Goal: Task Accomplishment & Management: Complete application form

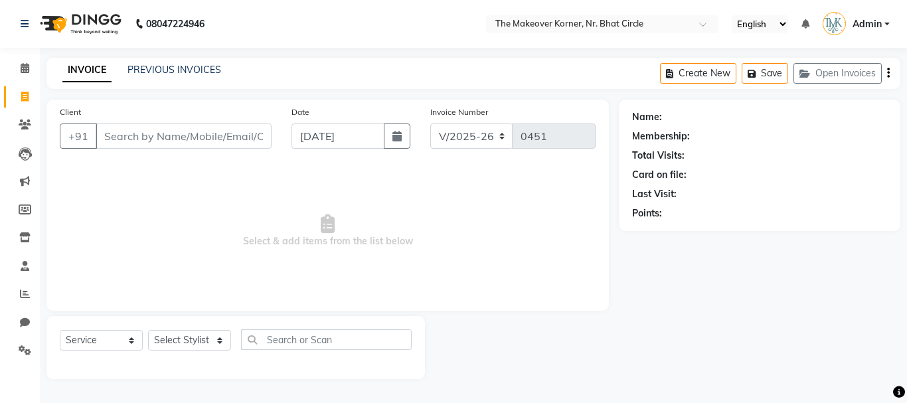
select select "5477"
select select "service"
click at [857, 76] on button "Open Invoices" at bounding box center [837, 73] width 88 height 21
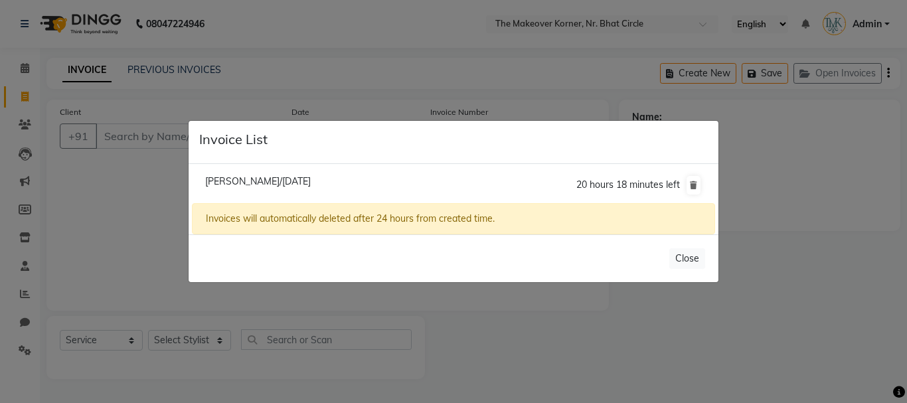
drag, startPoint x: 268, startPoint y: 170, endPoint x: 287, endPoint y: 202, distance: 36.9
click at [268, 171] on li "Neetu Kumari/04 September 2025 20 hours 18 minutes left" at bounding box center [453, 185] width 523 height 37
click at [287, 188] on li "Neetu Kumari/04 September 2025 20 hours 18 minutes left" at bounding box center [453, 185] width 523 height 37
click at [288, 181] on span "Neetu Kumari/04 September 2025" at bounding box center [258, 181] width 106 height 12
type input "8750771124"
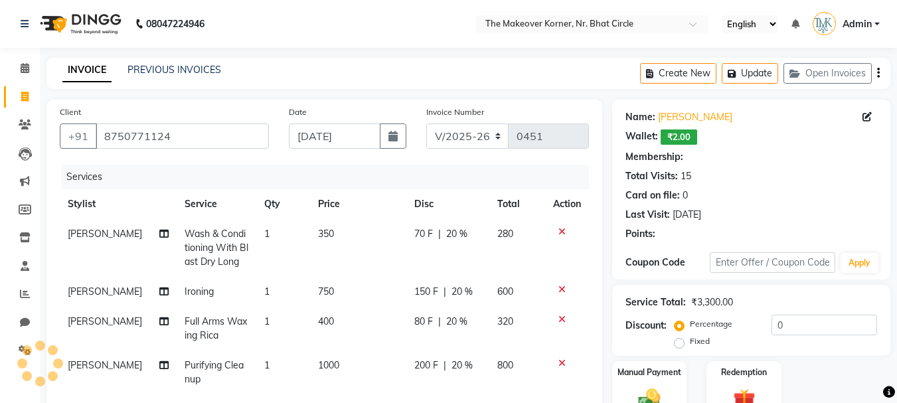
type input "20"
select select "1: Object"
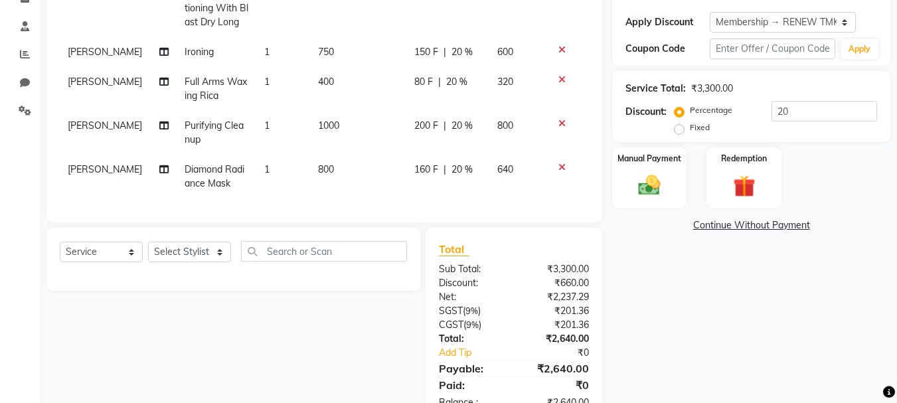
scroll to position [265, 0]
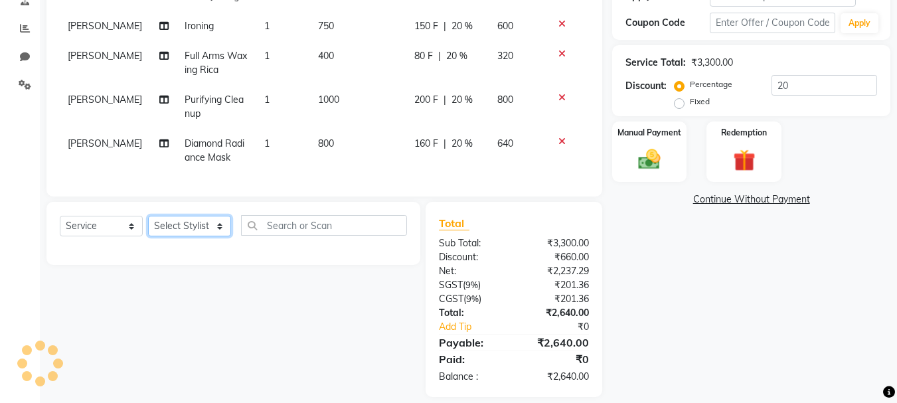
click at [213, 236] on select "Select Stylist Admin KARISHMA CHAWLA SACHIN BHANUSHALI VANSHITA PARMAR" at bounding box center [189, 226] width 83 height 21
select select "53830"
click at [148, 236] on select "Select Stylist Admin KARISHMA CHAWLA SACHIN BHANUSHALI VANSHITA PARMAR" at bounding box center [189, 226] width 83 height 21
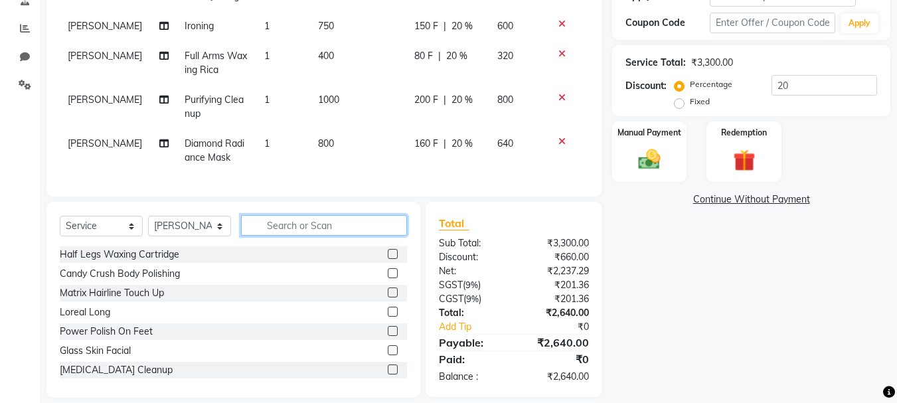
click at [315, 236] on input "text" at bounding box center [324, 225] width 166 height 21
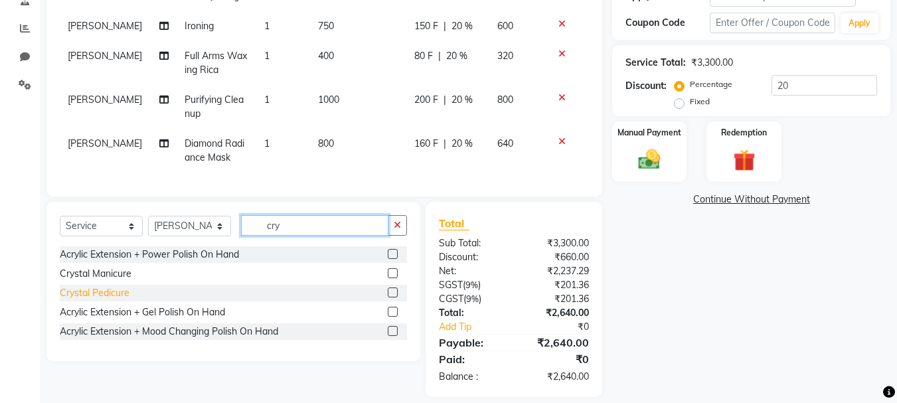
type input "cry"
click at [91, 300] on div "Crystal Pedicure" at bounding box center [95, 293] width 70 height 14
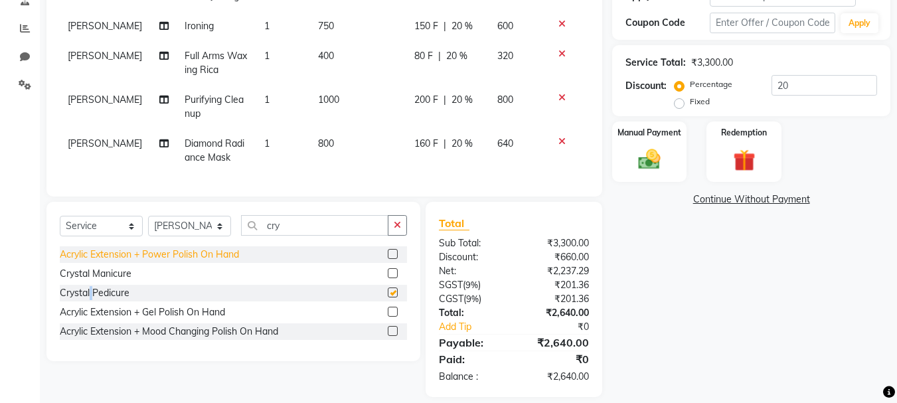
checkbox input "false"
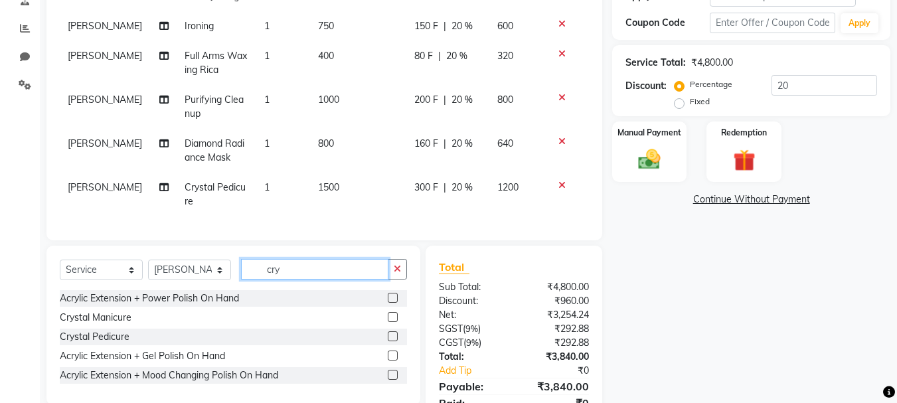
click at [311, 273] on input "cry" at bounding box center [314, 269] width 147 height 21
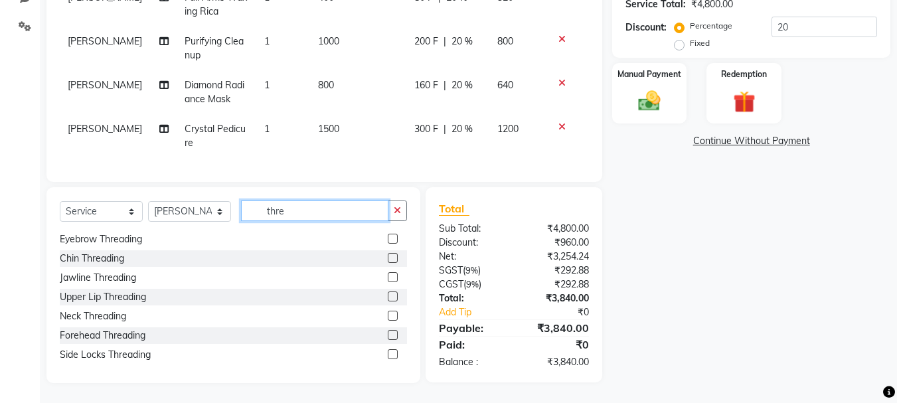
scroll to position [0, 0]
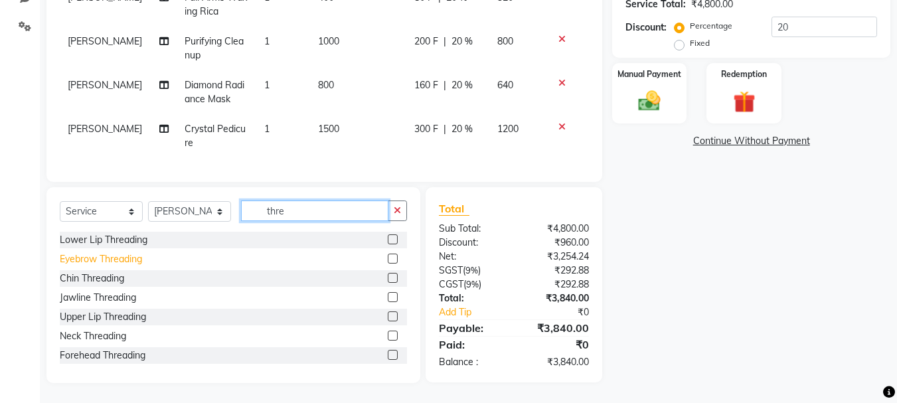
type input "thre"
click at [135, 255] on div "Eyebrow Threading" at bounding box center [101, 259] width 82 height 14
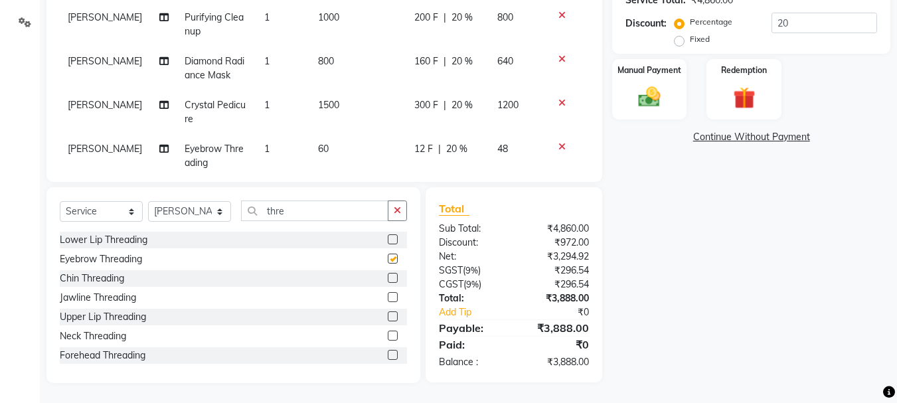
checkbox input "false"
click at [125, 317] on div "Upper Lip Threading" at bounding box center [103, 317] width 86 height 14
checkbox input "false"
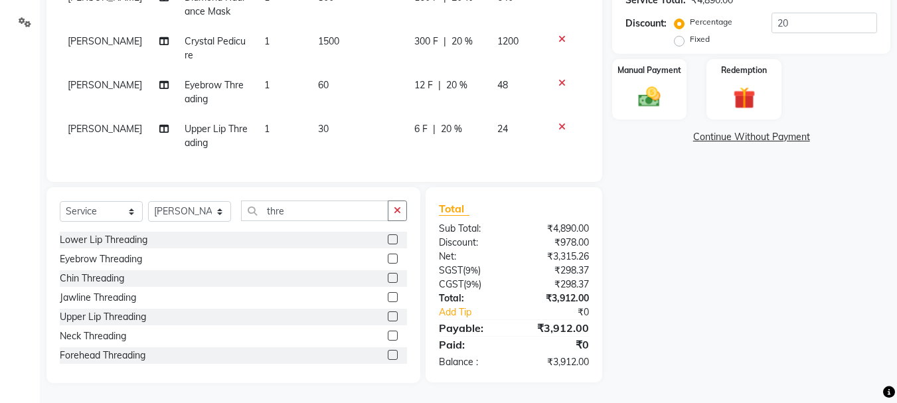
scroll to position [108, 0]
click at [197, 206] on select "Select Stylist Admin KARISHMA CHAWLA SACHIN BHANUSHALI VANSHITA PARMAR" at bounding box center [189, 211] width 83 height 21
select select "36755"
click at [148, 201] on select "Select Stylist Admin KARISHMA CHAWLA SACHIN BHANUSHALI VANSHITA PARMAR" at bounding box center [189, 211] width 83 height 21
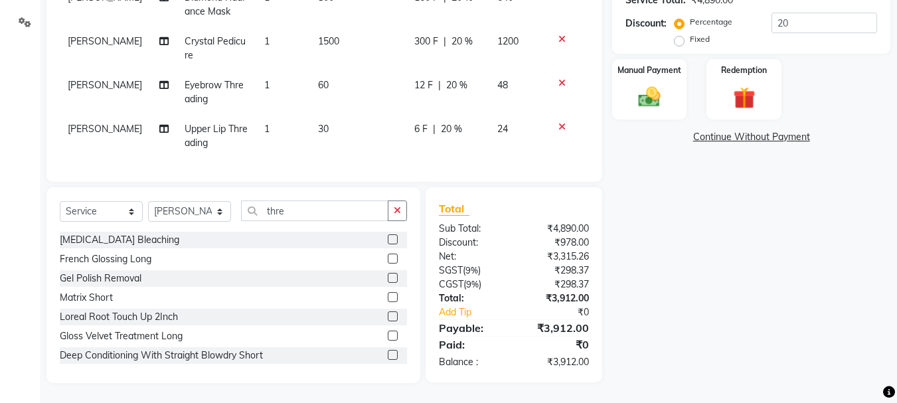
click at [340, 192] on div "Select Service Product Membership Package Voucher Prepaid Gift Card Select Styl…" at bounding box center [233, 285] width 374 height 196
click at [323, 214] on input "thre" at bounding box center [314, 210] width 147 height 21
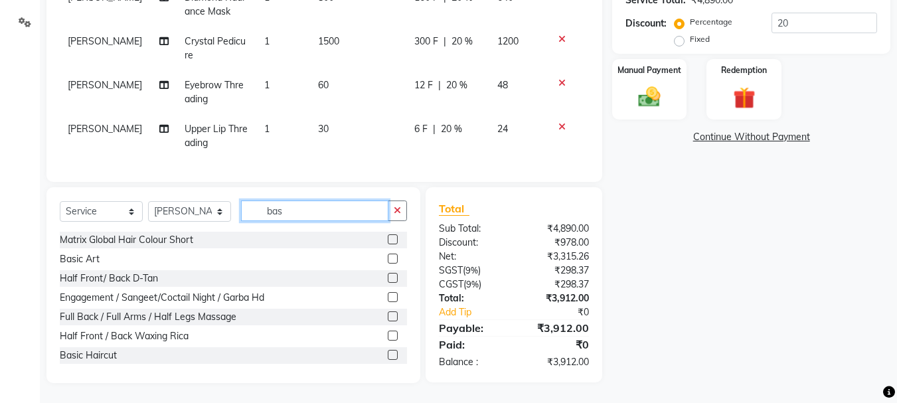
scroll to position [327, 0]
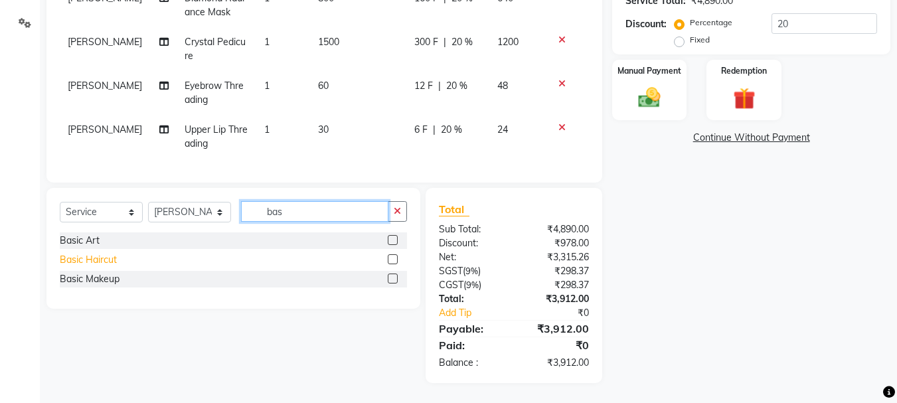
type input "bas"
click at [110, 263] on div "Basic Haircut" at bounding box center [88, 260] width 57 height 14
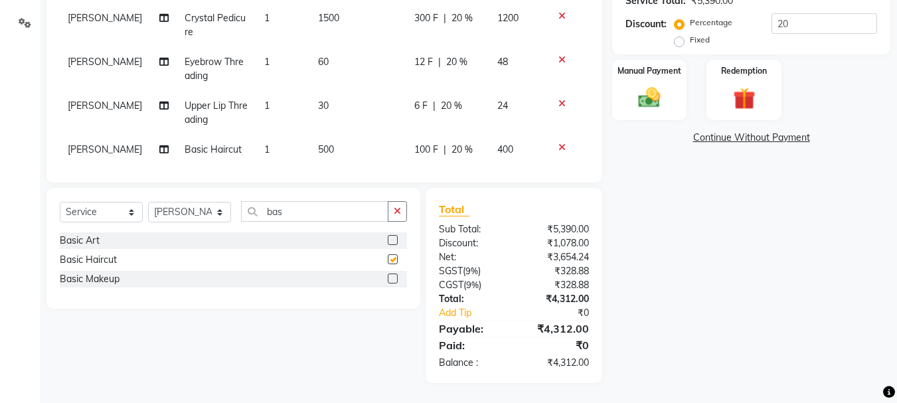
checkbox input "false"
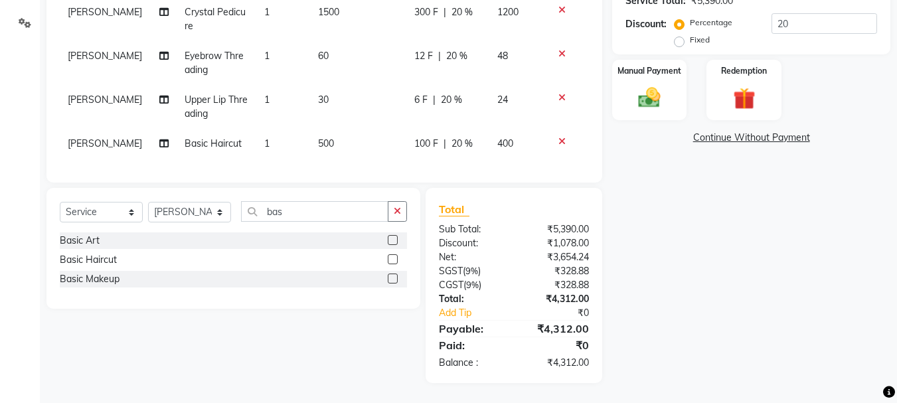
drag, startPoint x: 365, startPoint y: 255, endPoint x: 654, endPoint y: 238, distance: 289.2
click at [654, 238] on div "Name: Neetu Kumari Wallet: ₹2.00 Membership: end on 26-08-2026 Total Visits: 15…" at bounding box center [756, 77] width 288 height 611
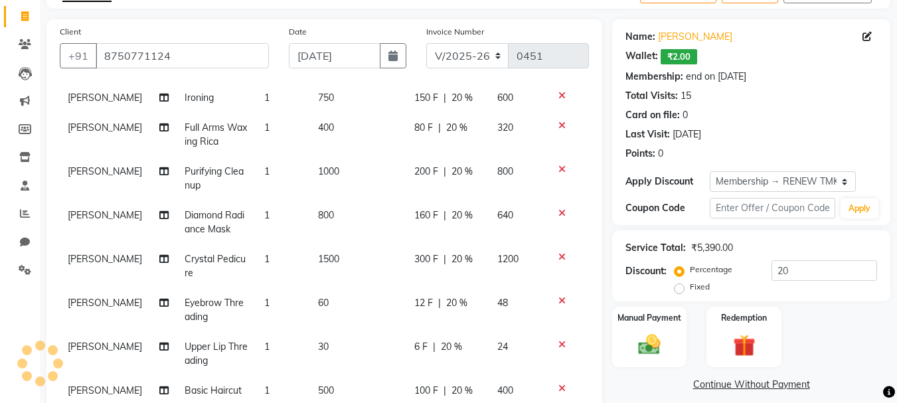
scroll to position [62, 0]
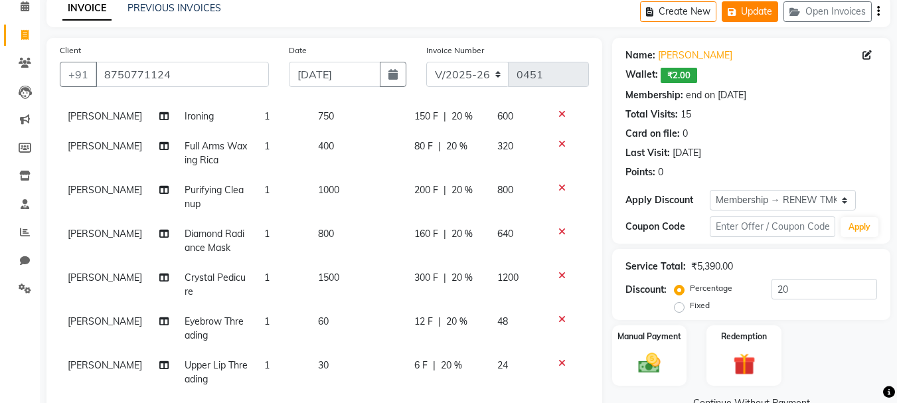
click at [763, 12] on button "Update" at bounding box center [749, 11] width 56 height 21
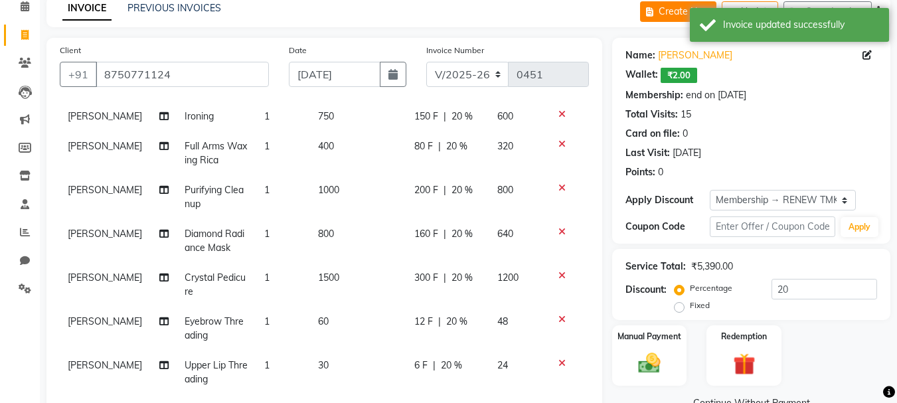
click at [681, 14] on button "Create New" at bounding box center [678, 11] width 76 height 21
select select "service"
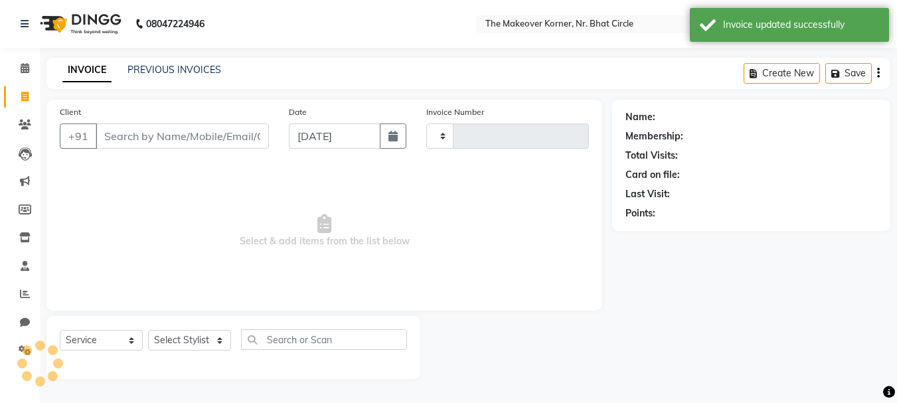
scroll to position [0, 0]
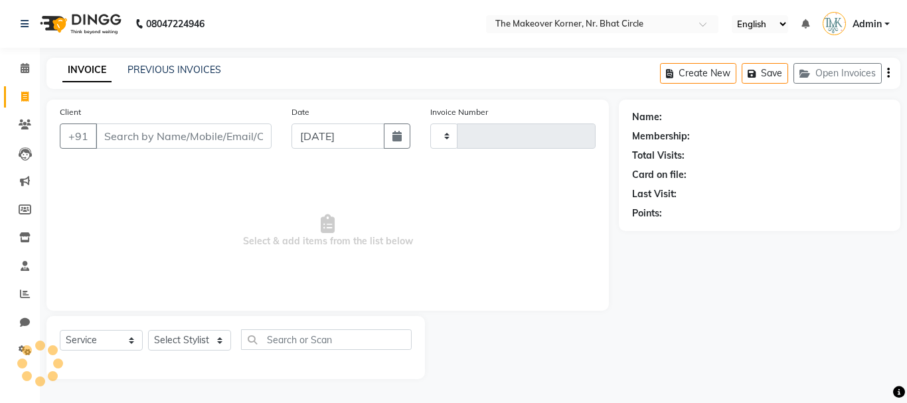
type input "0451"
select select "5477"
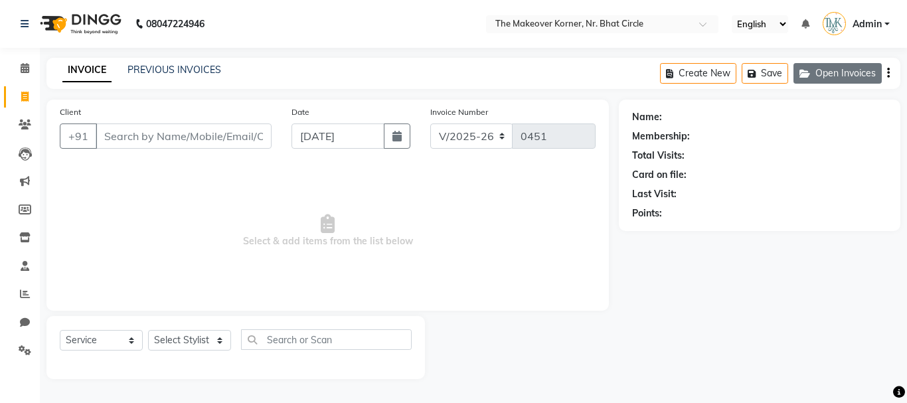
click at [826, 77] on button "Open Invoices" at bounding box center [837, 73] width 88 height 21
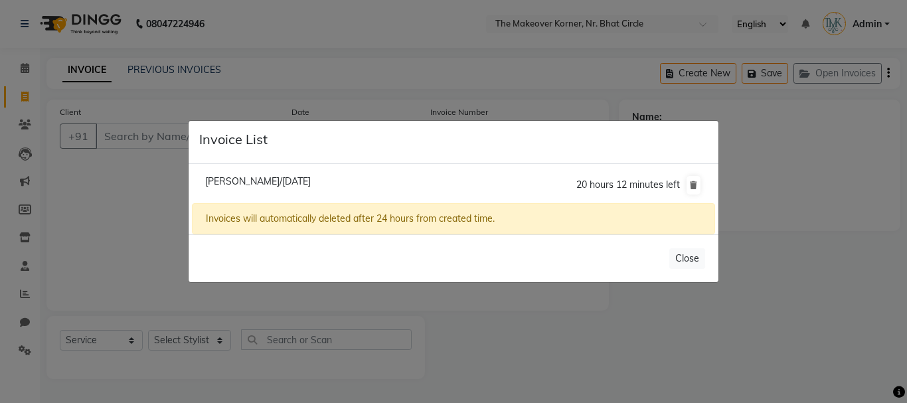
click at [311, 179] on span "Neetu Kumari/04 September 2025" at bounding box center [258, 181] width 106 height 12
type input "8750771124"
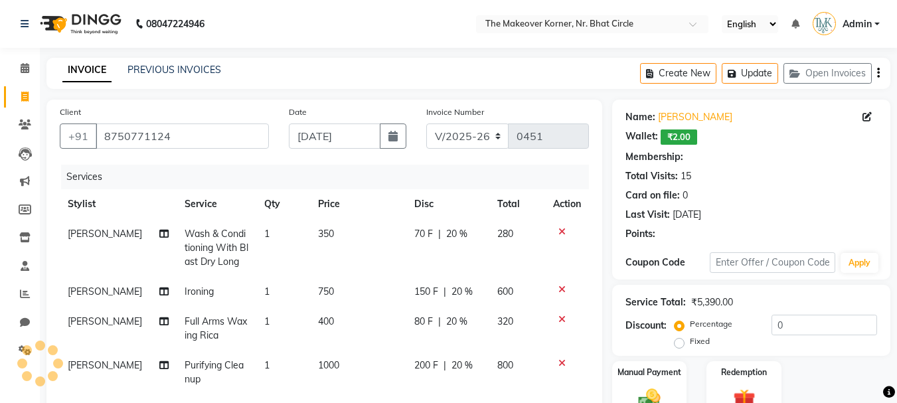
type input "20"
select select "1: Object"
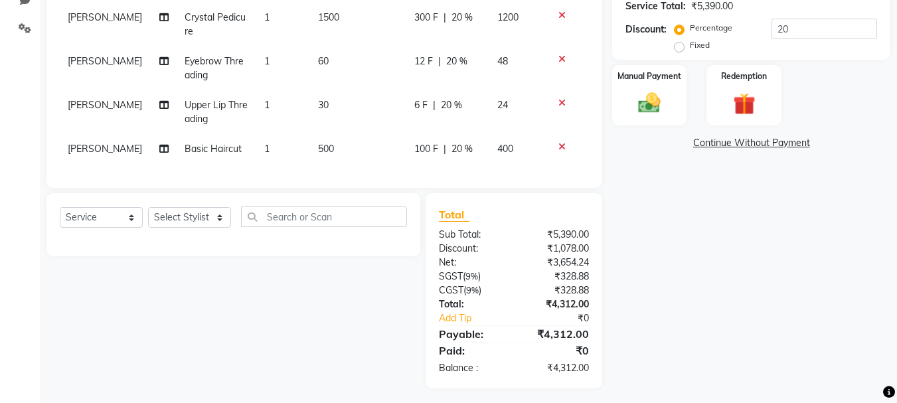
scroll to position [327, 0]
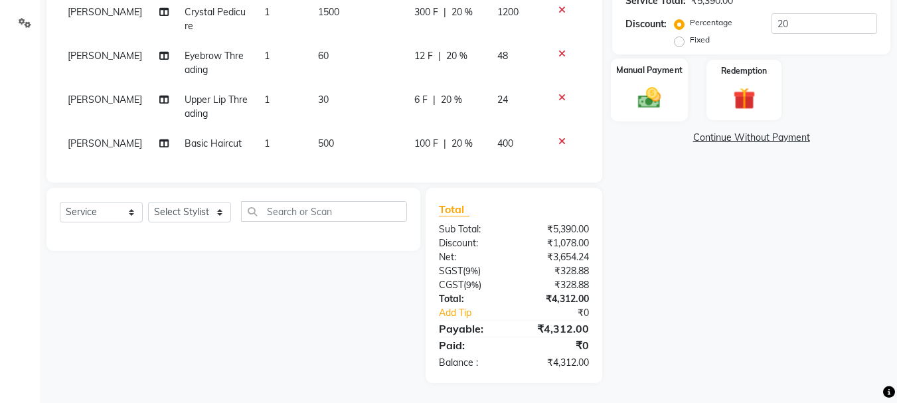
click at [656, 122] on div "Name: Neetu Kumari Wallet: ₹2.00 Membership: end on 26-08-2026 Total Visits: 15…" at bounding box center [756, 77] width 288 height 611
click at [654, 109] on img at bounding box center [648, 97] width 37 height 27
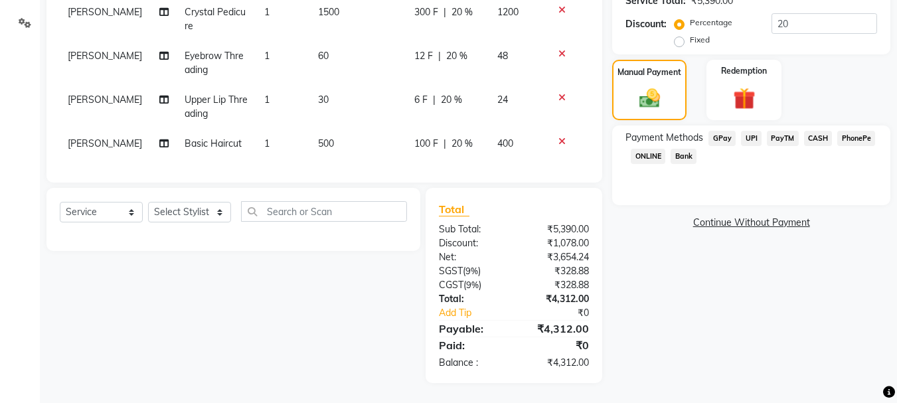
drag, startPoint x: 719, startPoint y: 133, endPoint x: 716, endPoint y: 141, distance: 9.0
click at [717, 135] on span "GPay" at bounding box center [721, 138] width 27 height 15
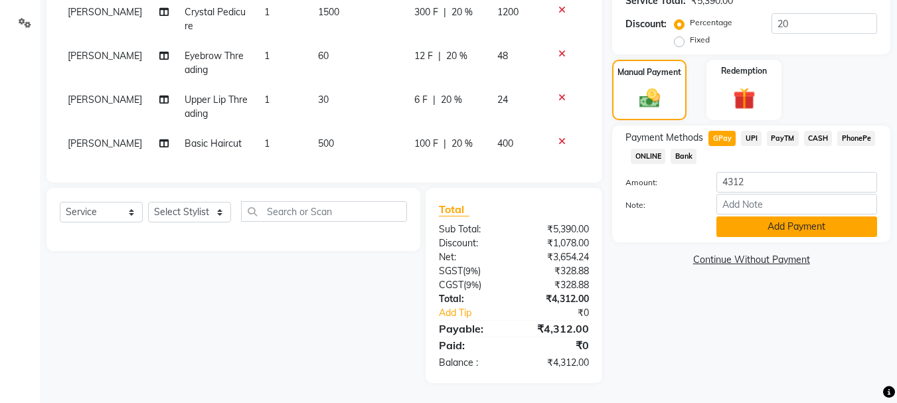
click at [725, 224] on button "Add Payment" at bounding box center [796, 226] width 161 height 21
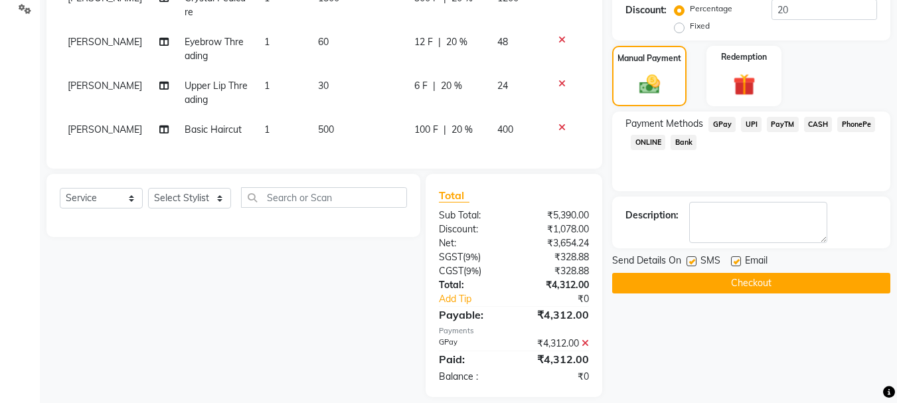
scroll to position [355, 0]
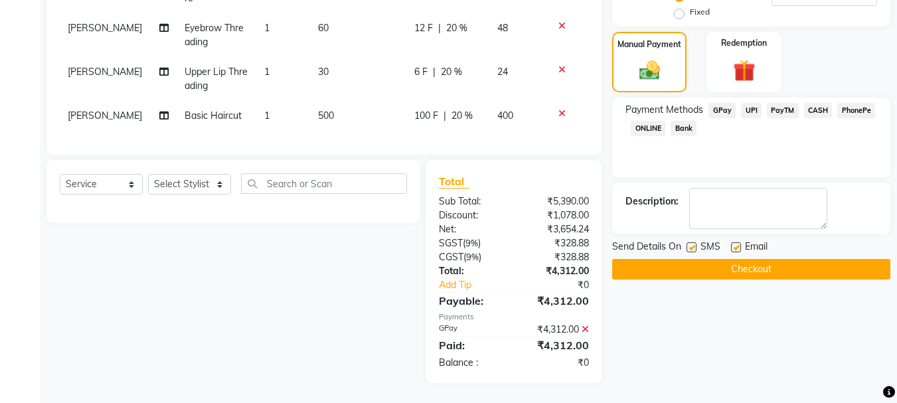
click at [728, 272] on button "Checkout" at bounding box center [751, 269] width 278 height 21
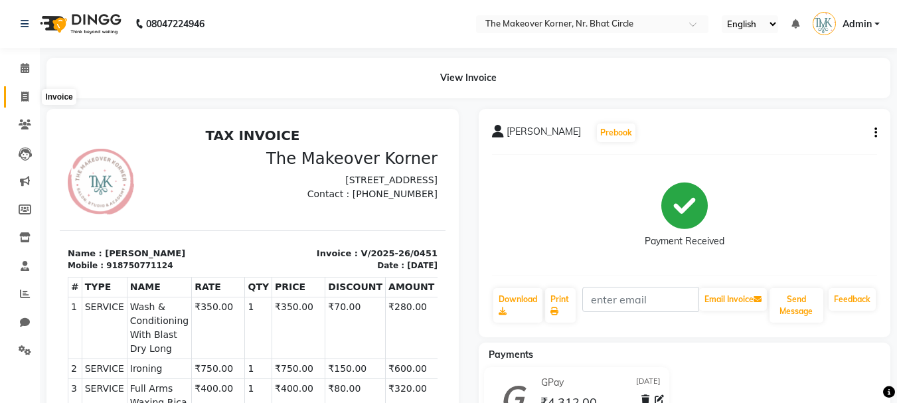
click at [27, 101] on icon at bounding box center [24, 97] width 7 height 10
select select "5477"
select select "service"
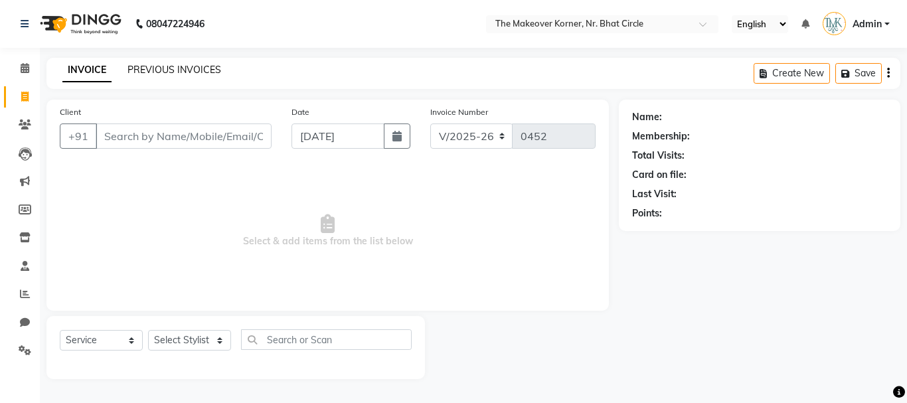
click at [154, 73] on link "PREVIOUS INVOICES" at bounding box center [174, 70] width 94 height 12
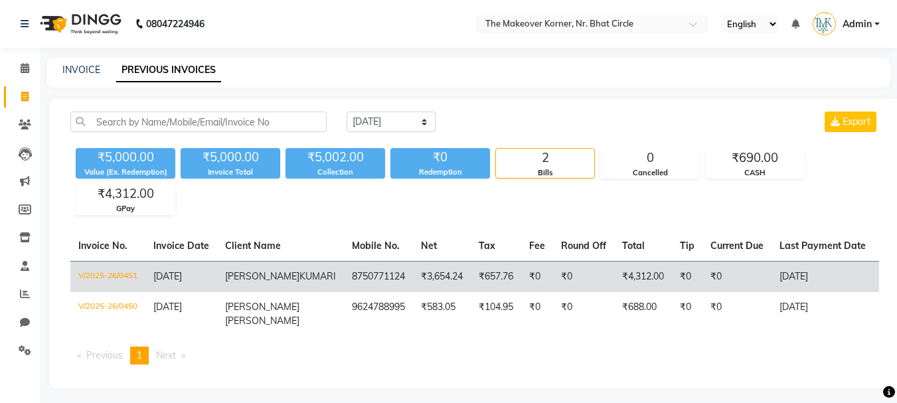
click at [413, 292] on td "₹3,654.24" at bounding box center [442, 276] width 58 height 31
click at [344, 276] on td "8750771124" at bounding box center [378, 276] width 69 height 31
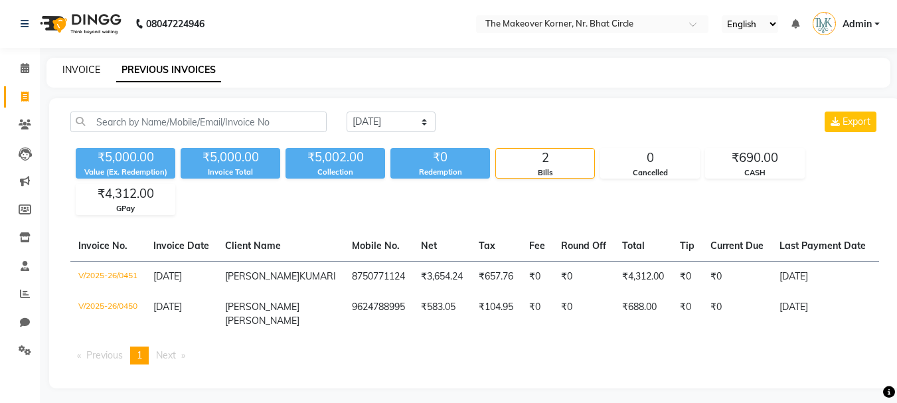
click at [96, 66] on link "INVOICE" at bounding box center [81, 70] width 38 height 12
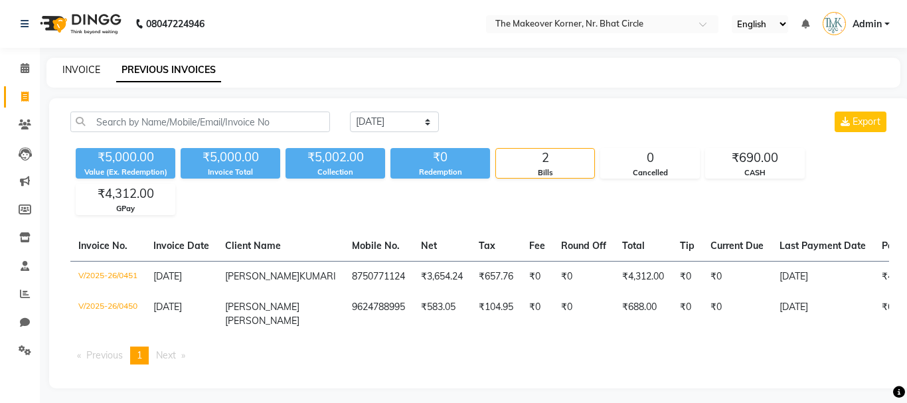
select select "5477"
select select "service"
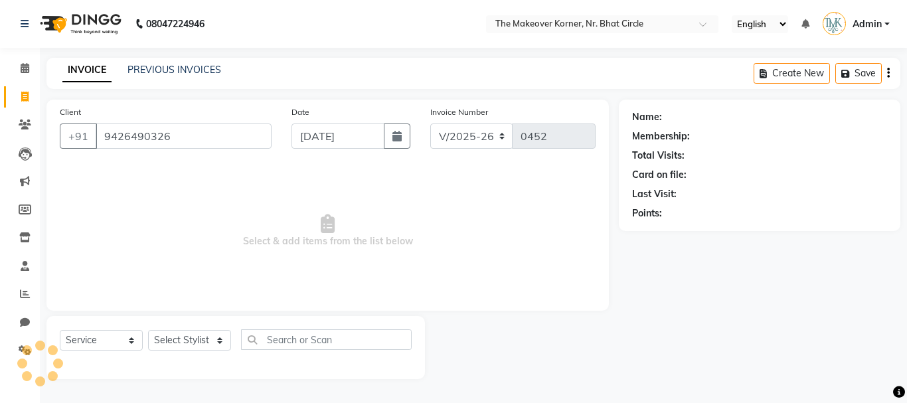
type input "9426490326"
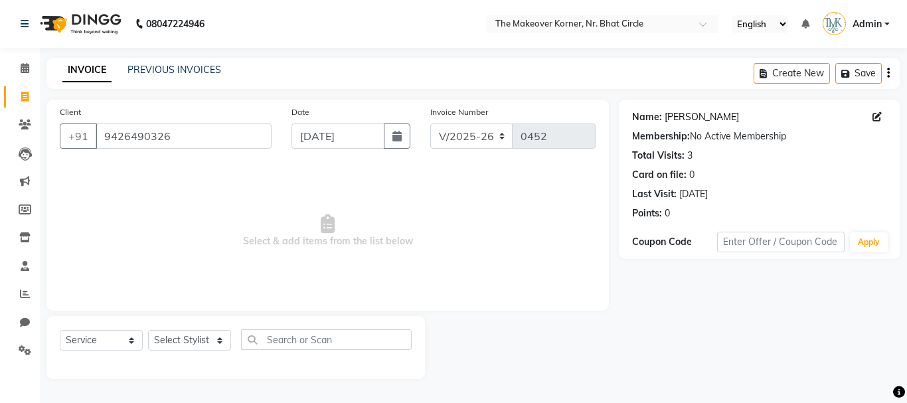
click at [698, 115] on link "Sangita Utwani" at bounding box center [701, 117] width 74 height 14
click at [173, 63] on div "PREVIOUS INVOICES" at bounding box center [174, 70] width 94 height 14
click at [177, 74] on link "PREVIOUS INVOICES" at bounding box center [174, 70] width 94 height 12
click at [688, 117] on link "Sangita Utwani" at bounding box center [701, 117] width 74 height 14
click at [184, 340] on select "Select Stylist Admin KARISHMA CHAWLA SACHIN BHANUSHALI VANSHITA PARMAR" at bounding box center [189, 340] width 83 height 21
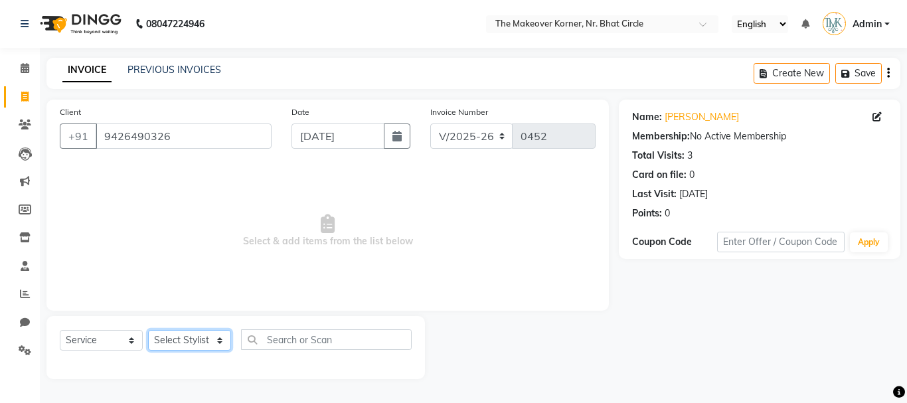
select select "53830"
click at [148, 330] on select "Select Stylist Admin KARISHMA CHAWLA SACHIN BHANUSHALI VANSHITA PARMAR" at bounding box center [189, 340] width 83 height 21
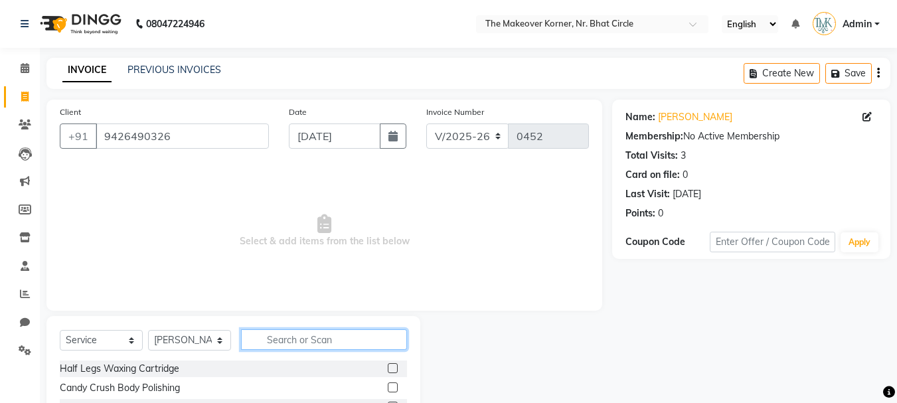
click at [303, 340] on input "text" at bounding box center [324, 339] width 166 height 21
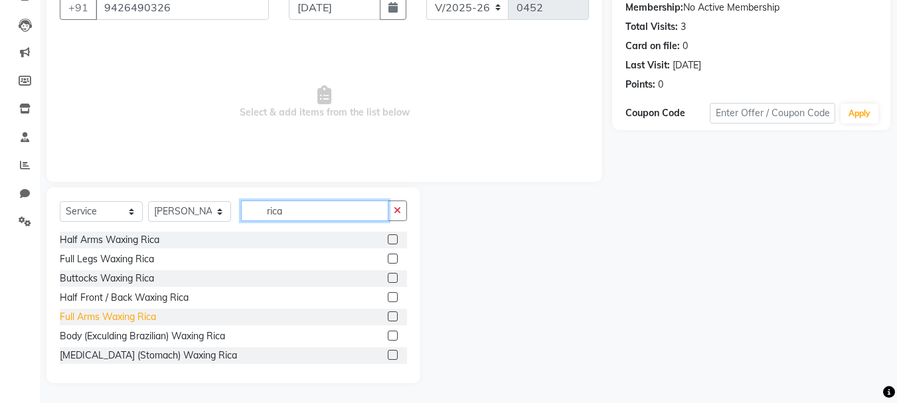
type input "rica"
click at [121, 317] on div "Full Arms Waxing Rica" at bounding box center [108, 317] width 96 height 14
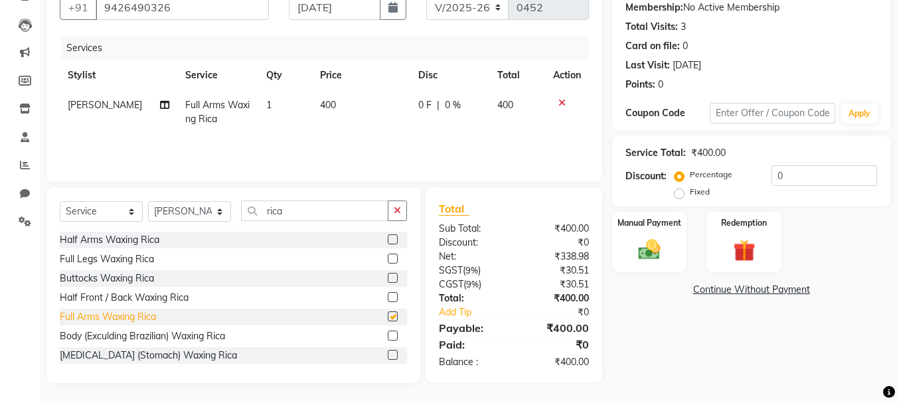
checkbox input "false"
click at [300, 212] on input "rica" at bounding box center [314, 210] width 147 height 21
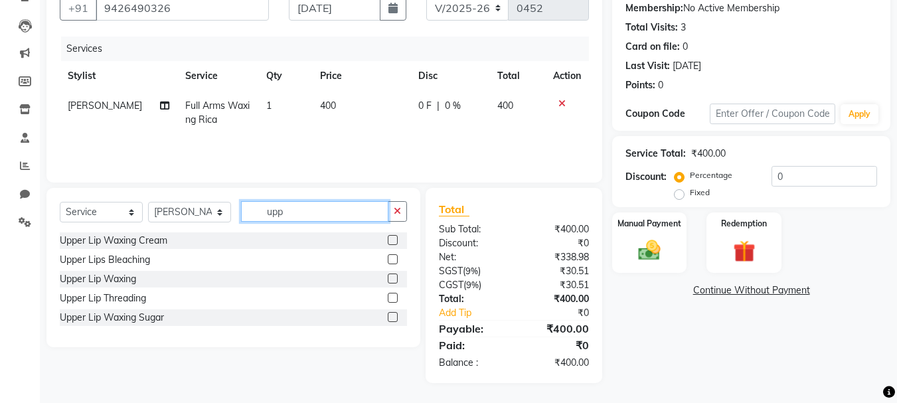
scroll to position [128, 0]
type input "upp"
click at [129, 283] on div "Upper Lip Waxing" at bounding box center [98, 279] width 76 height 14
checkbox input "false"
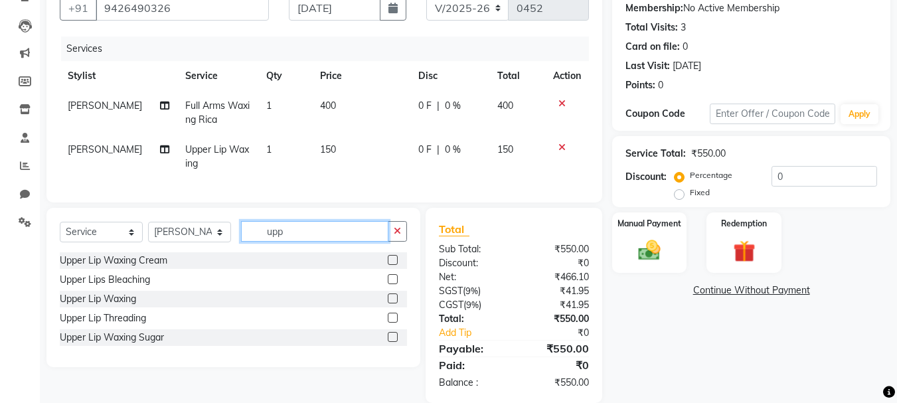
click at [302, 242] on input "upp" at bounding box center [314, 231] width 147 height 21
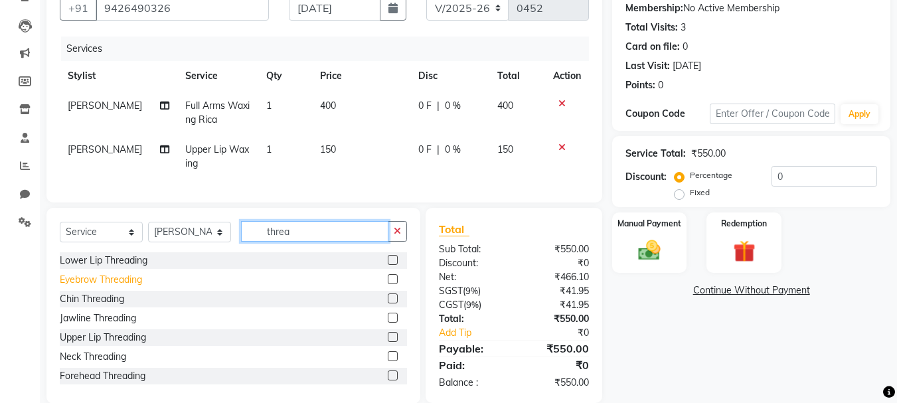
type input "threa"
click at [116, 287] on div "Eyebrow Threading" at bounding box center [101, 280] width 82 height 14
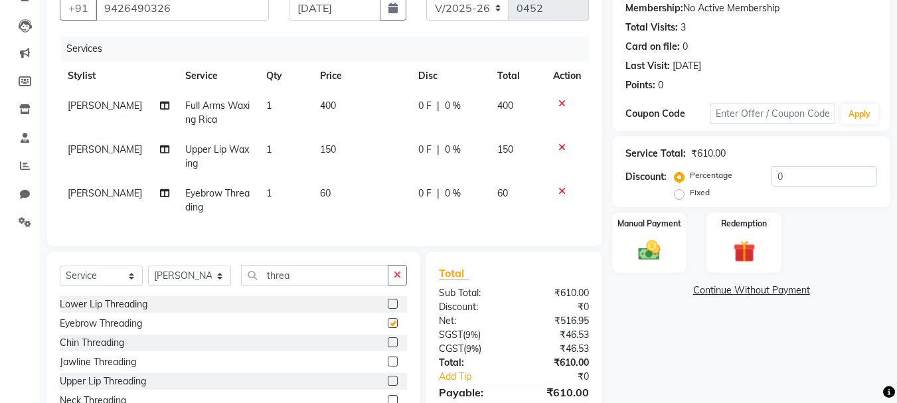
checkbox input "false"
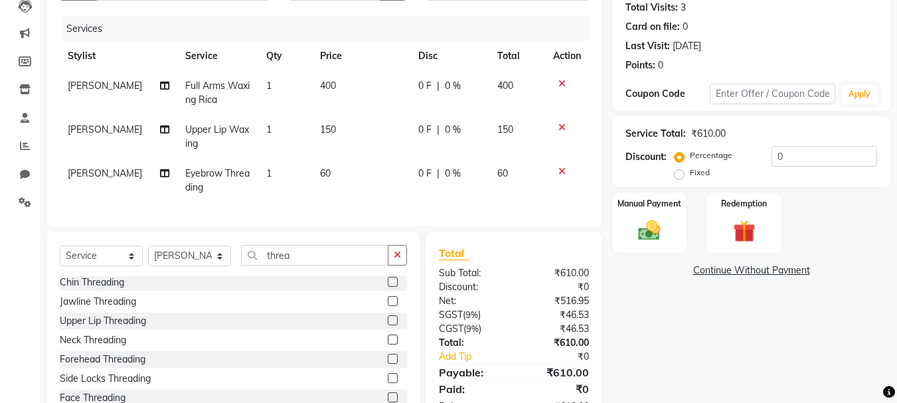
scroll to position [202, 0]
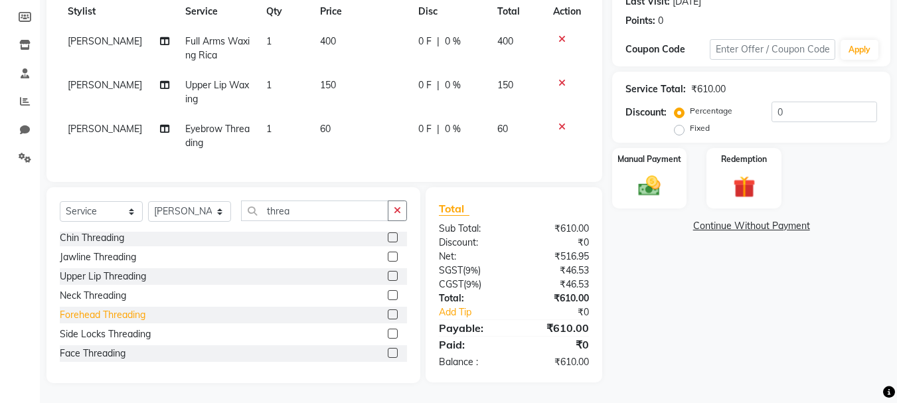
click at [129, 317] on div "Forehead Threading" at bounding box center [103, 315] width 86 height 14
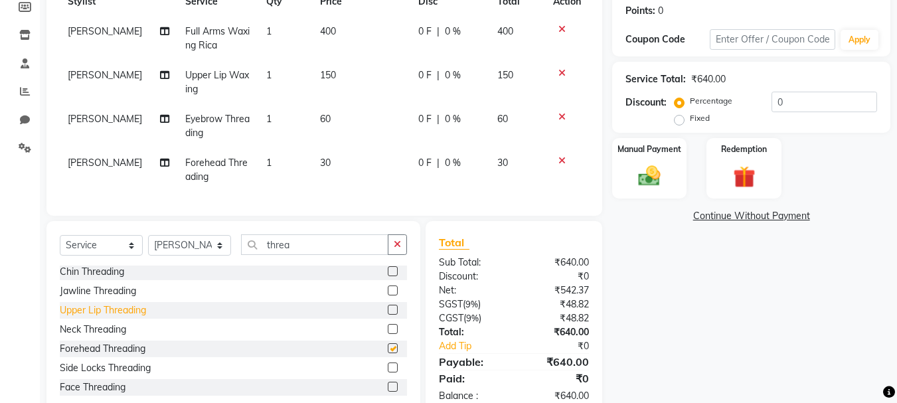
checkbox input "false"
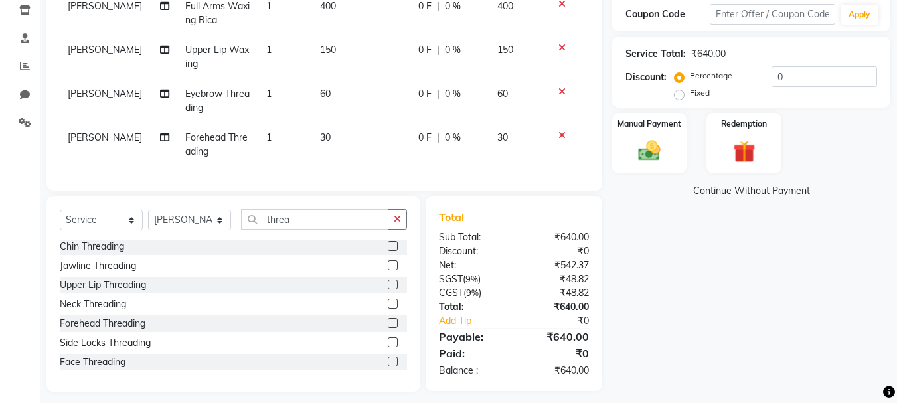
scroll to position [246, 0]
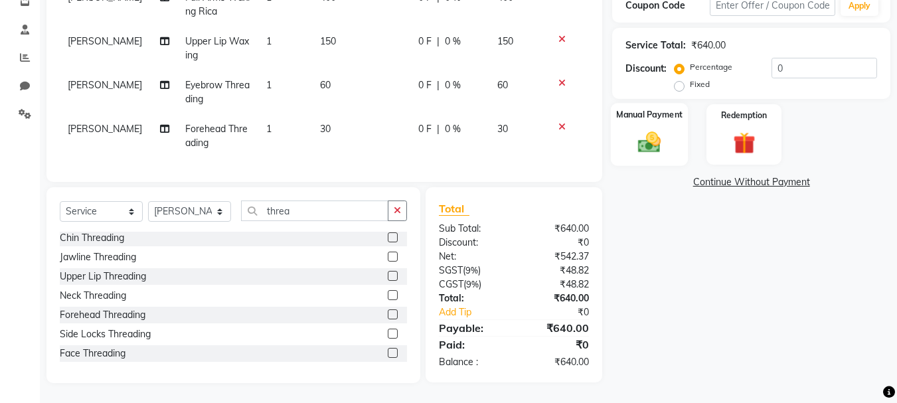
click at [662, 129] on img at bounding box center [648, 142] width 37 height 27
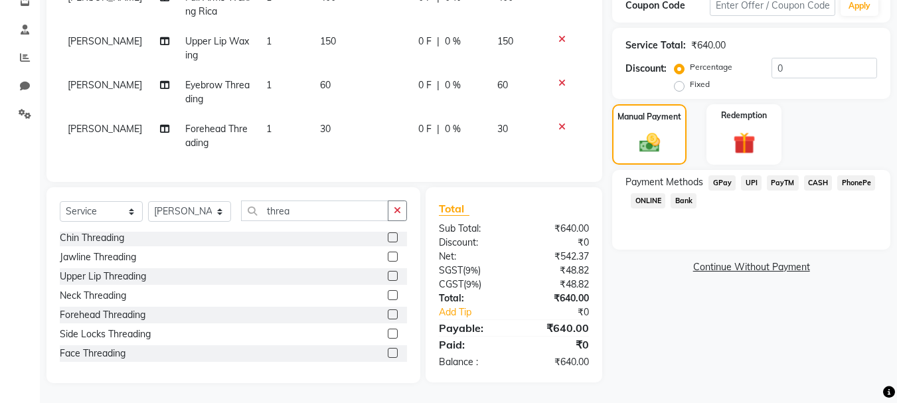
click at [806, 175] on span "CASH" at bounding box center [818, 182] width 29 height 15
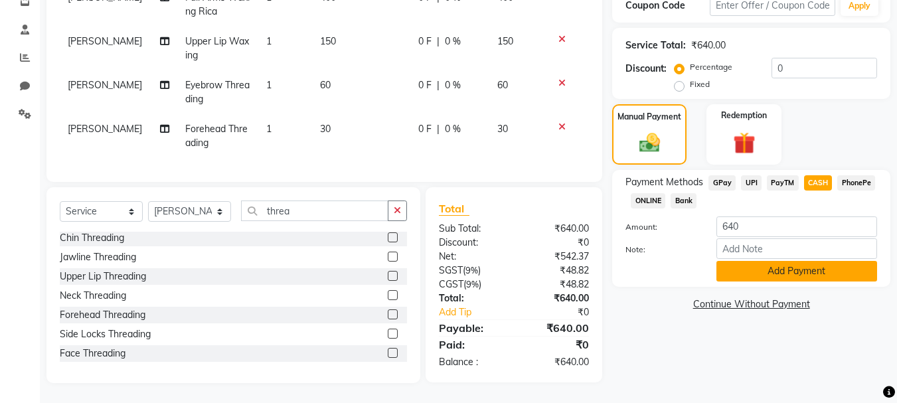
click at [804, 261] on button "Add Payment" at bounding box center [796, 271] width 161 height 21
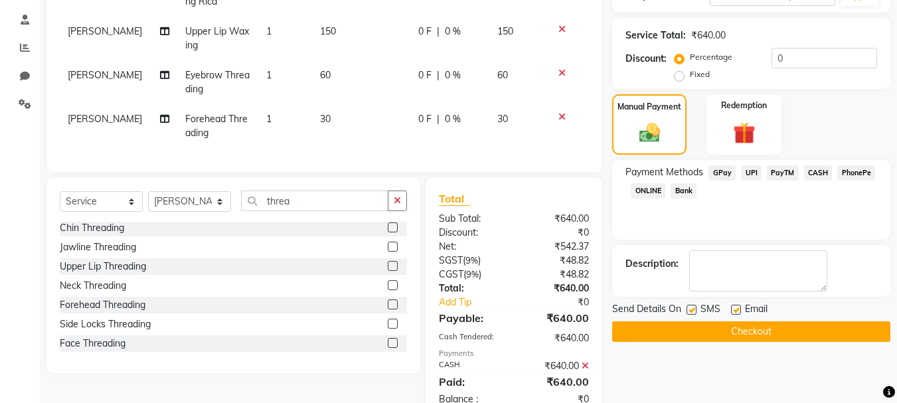
scroll to position [293, 0]
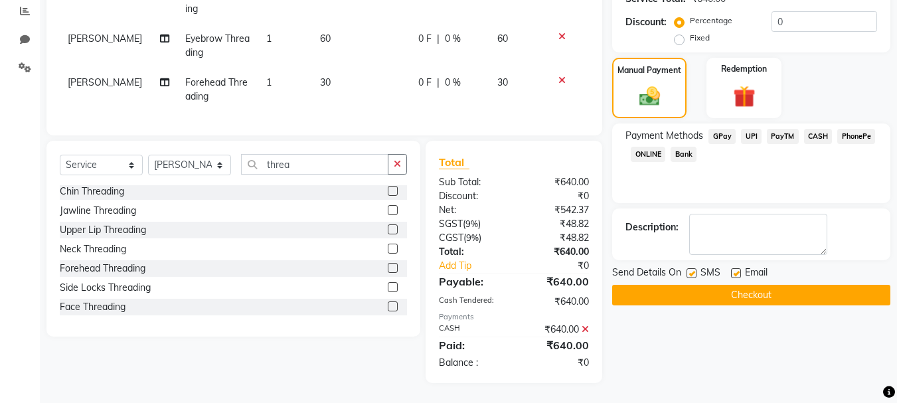
click at [788, 285] on button "Checkout" at bounding box center [751, 295] width 278 height 21
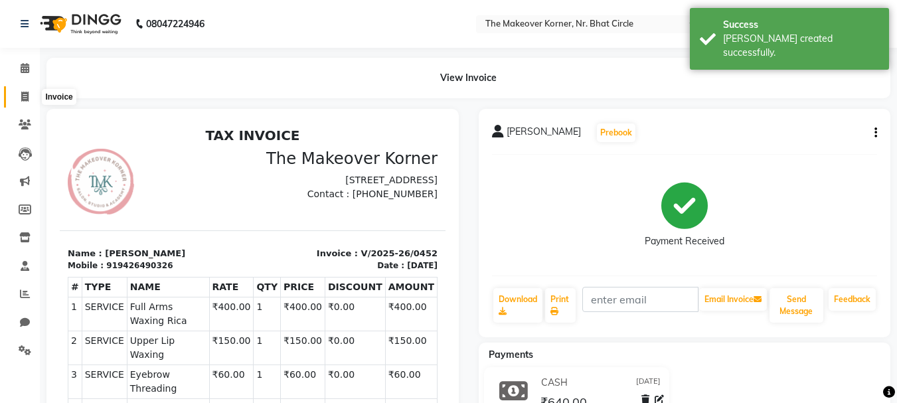
click at [24, 94] on icon at bounding box center [24, 97] width 7 height 10
select select "service"
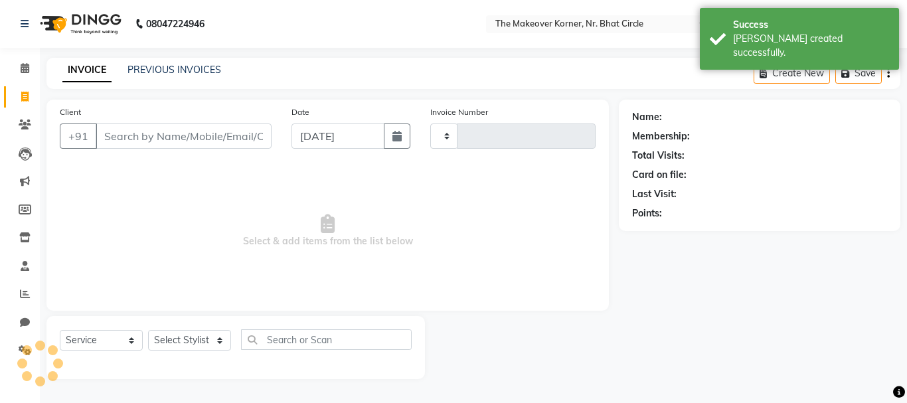
type input "0453"
select select "5477"
click at [200, 71] on link "PREVIOUS INVOICES" at bounding box center [174, 70] width 94 height 12
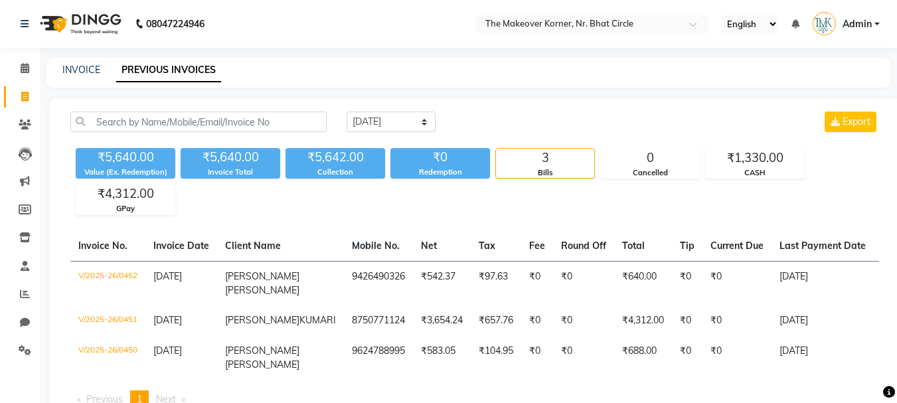
click at [91, 76] on div "INVOICE" at bounding box center [81, 70] width 38 height 14
click at [89, 74] on link "INVOICE" at bounding box center [81, 70] width 38 height 12
select select "service"
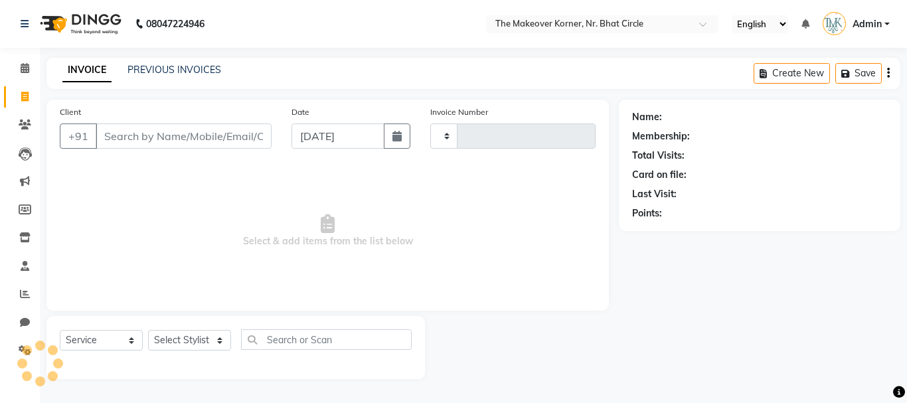
type input "0453"
select select "5477"
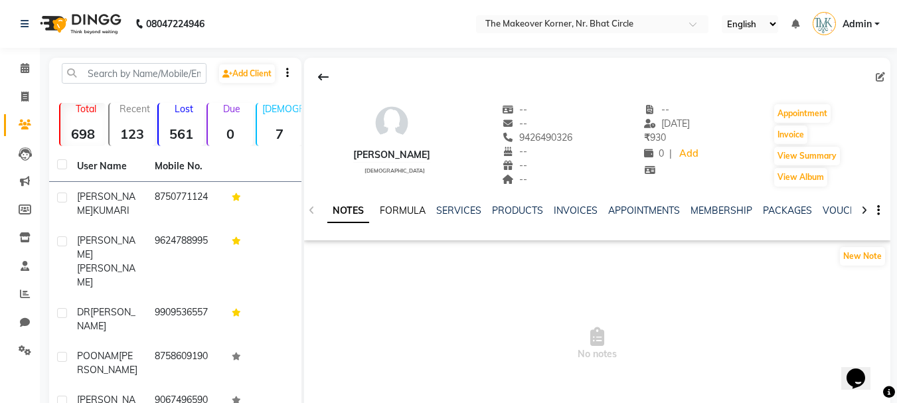
click at [395, 208] on link "FORMULA" at bounding box center [403, 210] width 46 height 12
click at [453, 216] on link "SERVICES" at bounding box center [457, 210] width 45 height 12
click at [451, 211] on link "SERVICES" at bounding box center [458, 210] width 45 height 12
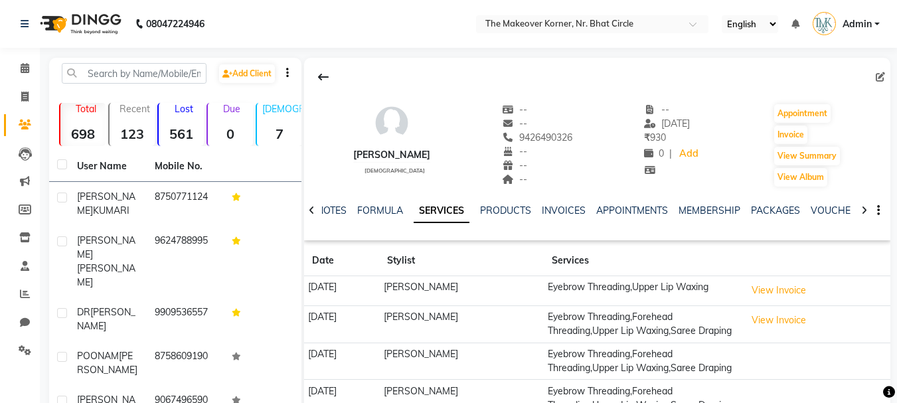
click at [462, 283] on td "[PERSON_NAME]" at bounding box center [461, 291] width 165 height 30
click at [782, 295] on button "View Invoice" at bounding box center [778, 290] width 66 height 21
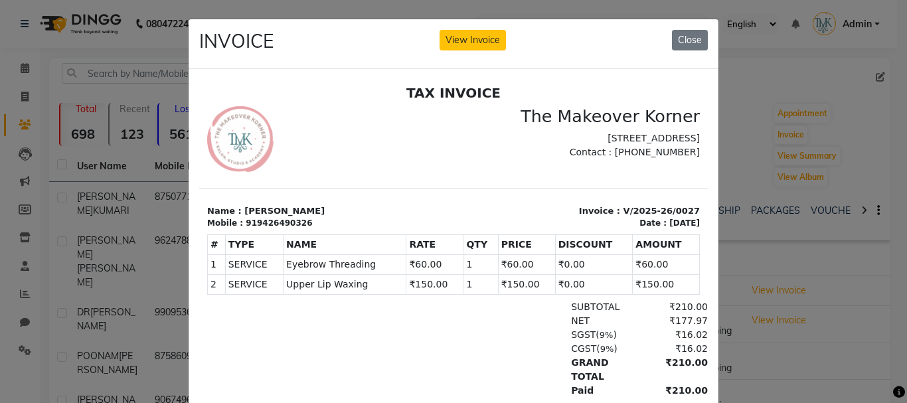
click at [699, 27] on div "INVOICE View Invoice Close" at bounding box center [453, 44] width 530 height 50
click at [697, 35] on button "Close" at bounding box center [690, 40] width 36 height 21
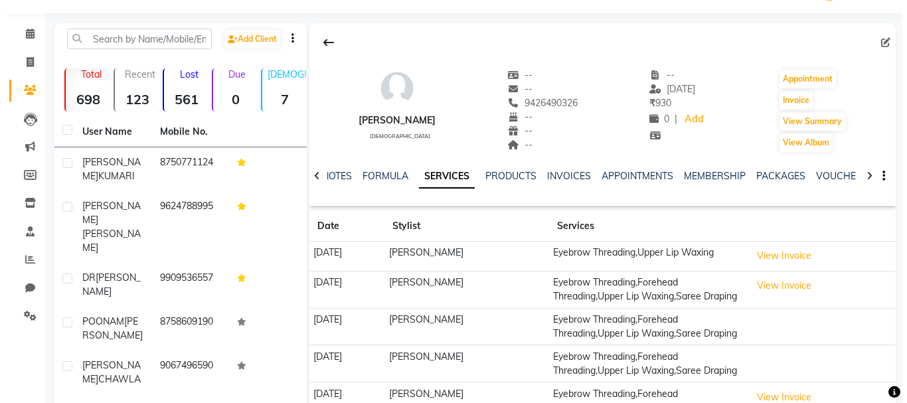
scroll to position [66, 0]
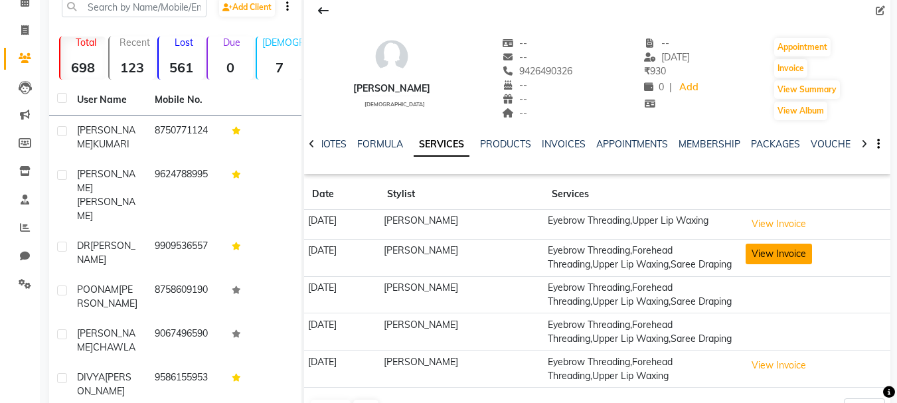
click at [807, 250] on button "View Invoice" at bounding box center [778, 254] width 66 height 21
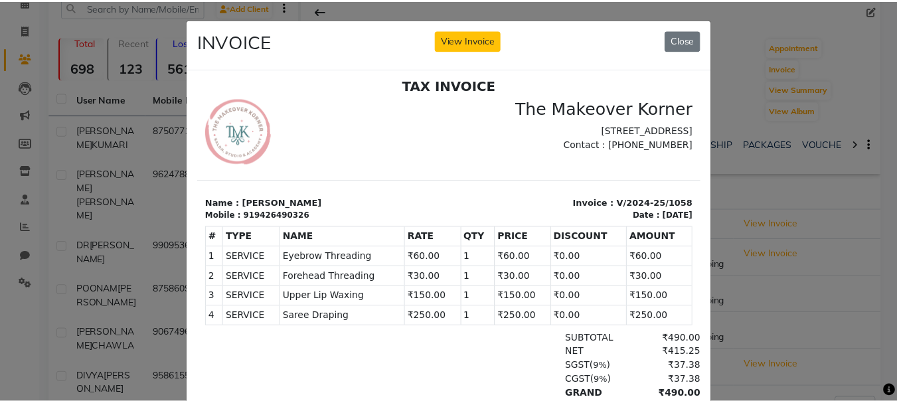
scroll to position [11, 0]
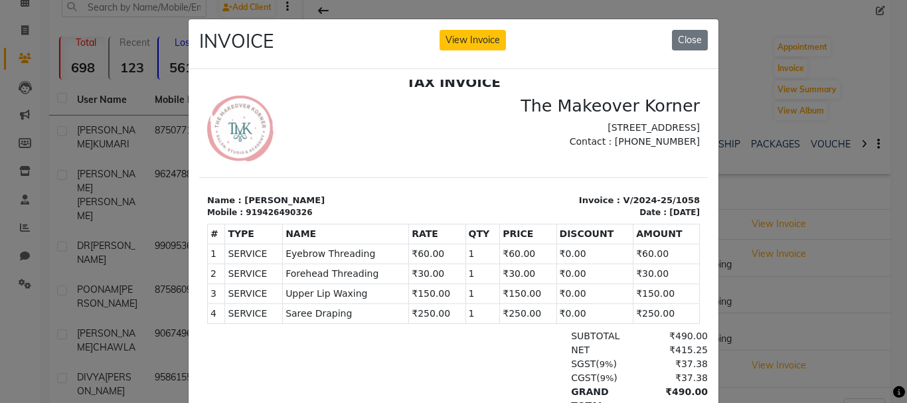
click at [705, 32] on div "INVOICE View Invoice Close" at bounding box center [453, 44] width 530 height 50
click at [700, 38] on button "Close" at bounding box center [690, 40] width 36 height 21
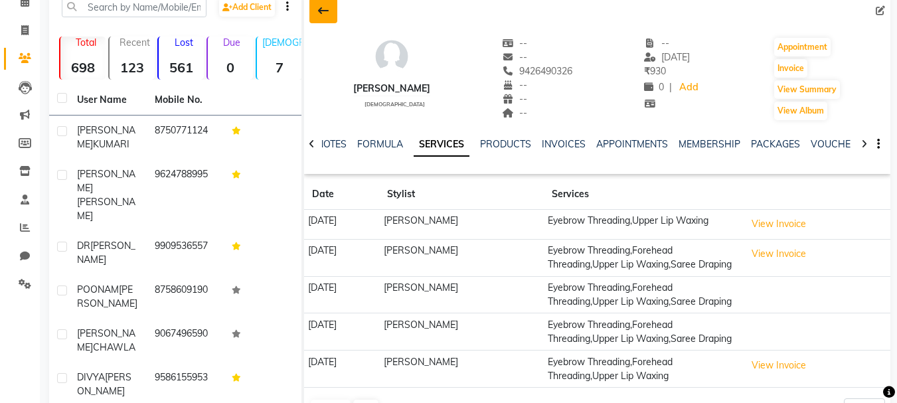
scroll to position [0, 0]
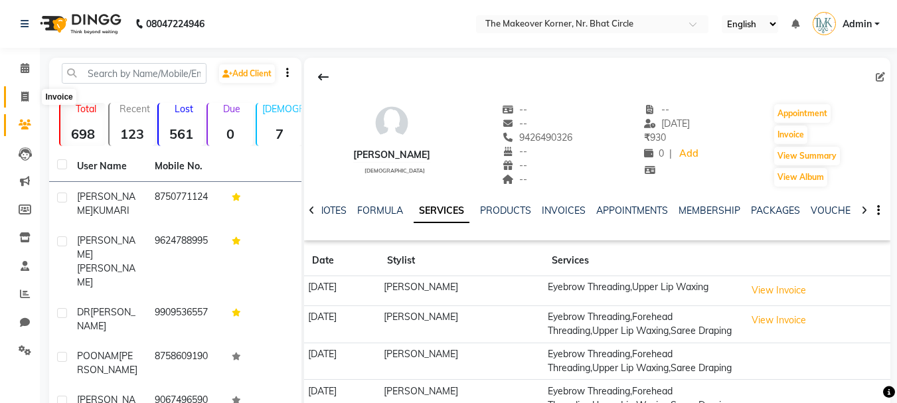
click at [15, 93] on span at bounding box center [24, 97] width 23 height 15
select select "service"
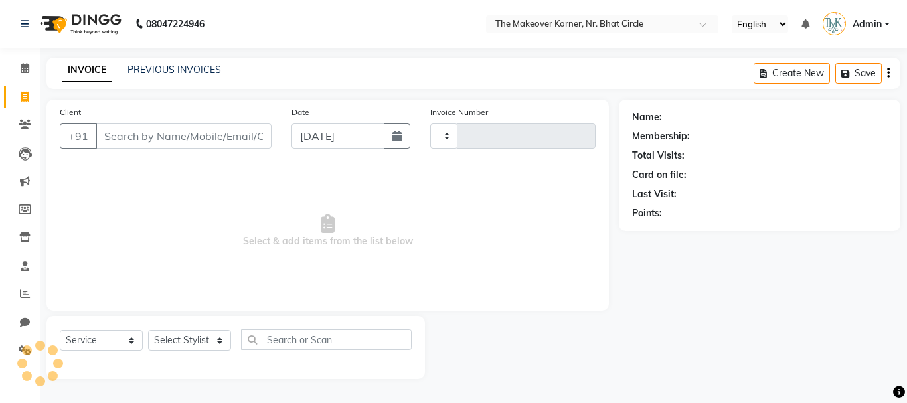
type input "0452"
select select "5477"
click at [170, 74] on link "PREVIOUS INVOICES" at bounding box center [174, 70] width 94 height 12
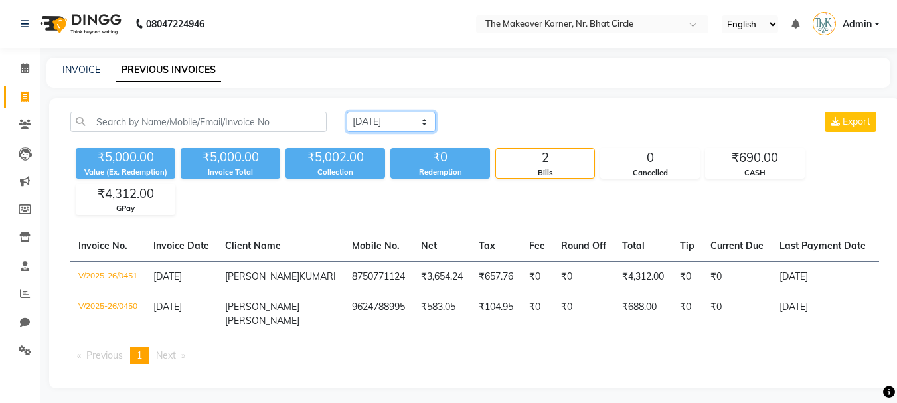
click at [419, 113] on select "[DATE] [DATE] Custom Range" at bounding box center [390, 121] width 89 height 21
select select "range"
click at [346, 111] on select "[DATE] [DATE] Custom Range" at bounding box center [390, 121] width 89 height 21
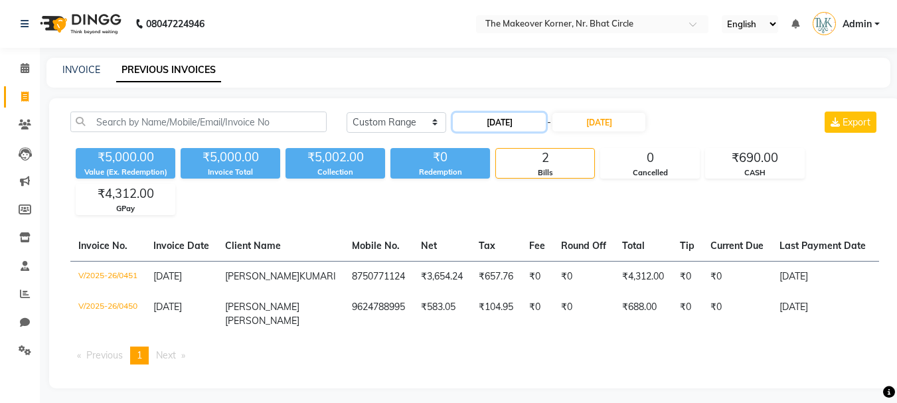
click at [504, 118] on input "[DATE]" at bounding box center [499, 122] width 93 height 19
select select "9"
select select "2025"
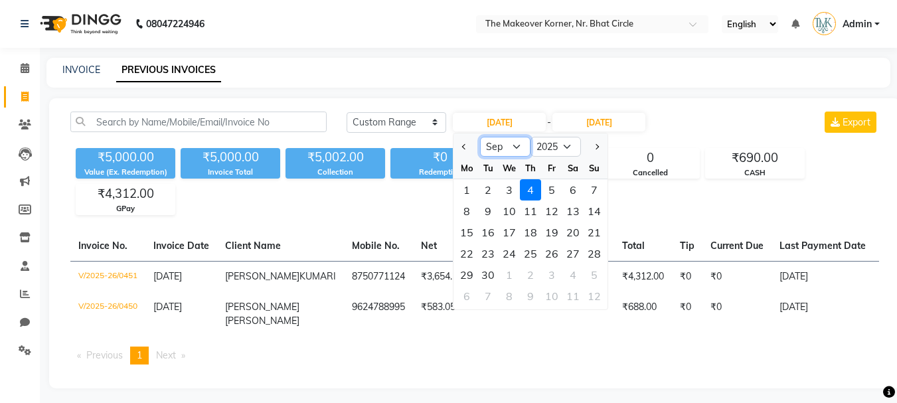
click at [504, 147] on select "Jan Feb Mar Apr May Jun [DATE] Aug Sep Oct Nov Dec" at bounding box center [505, 147] width 50 height 20
select select "4"
click at [480, 137] on select "Jan Feb Mar Apr May Jun [DATE] Aug Sep Oct Nov Dec" at bounding box center [505, 147] width 50 height 20
click at [490, 213] on div "8" at bounding box center [487, 210] width 21 height 21
type input "[DATE]"
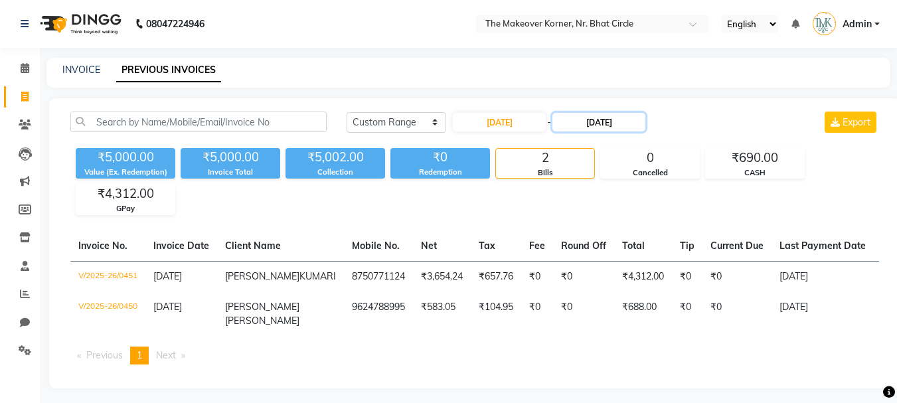
click at [618, 121] on input "[DATE]" at bounding box center [598, 122] width 93 height 19
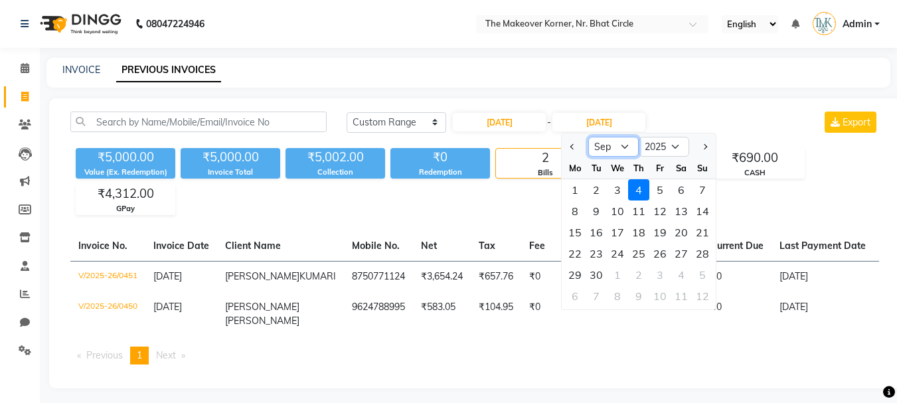
click at [616, 149] on select "Apr May Jun [DATE] Aug Sep Oct Nov Dec" at bounding box center [613, 147] width 50 height 20
select select "4"
click at [588, 137] on select "Apr May Jun [DATE] Aug Sep Oct Nov Dec" at bounding box center [613, 147] width 50 height 20
click at [601, 210] on div "8" at bounding box center [595, 210] width 21 height 21
type input "[DATE]"
